Goal: Browse casually

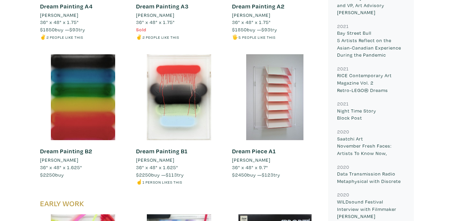
scroll to position [4732, 0]
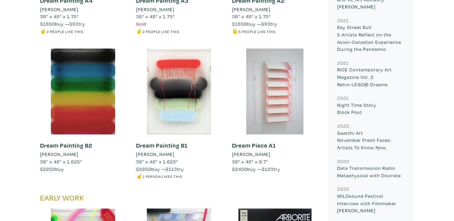
click at [284, 108] on div at bounding box center [275, 92] width 86 height 86
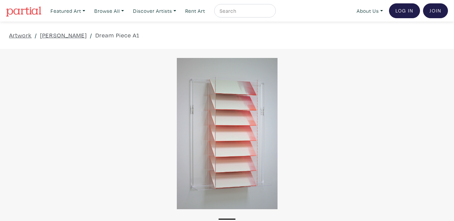
scroll to position [44, 0]
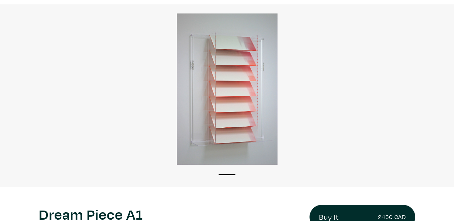
click at [250, 112] on div at bounding box center [227, 88] width 454 height 151
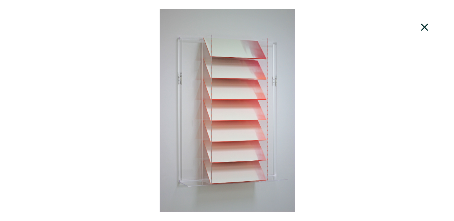
click at [427, 25] on icon at bounding box center [424, 27] width 7 height 7
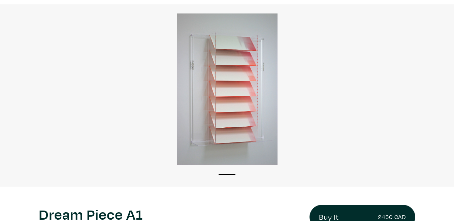
click at [427, 25] on div at bounding box center [227, 88] width 454 height 151
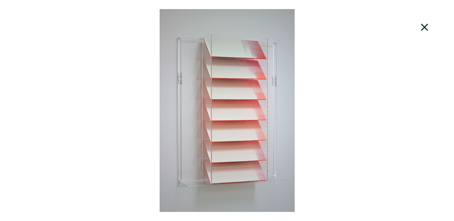
click at [427, 25] on icon at bounding box center [424, 27] width 7 height 7
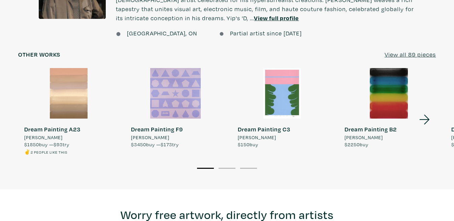
scroll to position [602, 0]
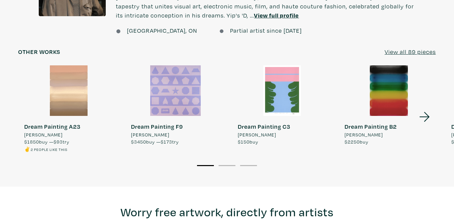
click at [427, 117] on icon at bounding box center [424, 117] width 10 height 10
